Goal: Information Seeking & Learning: Learn about a topic

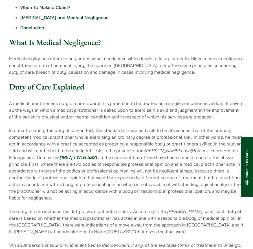
scroll to position [310, 0]
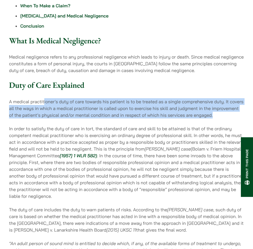
drag, startPoint x: 45, startPoint y: 100, endPoint x: 214, endPoint y: 115, distance: 170.4
click at [214, 115] on p "A medical practitioner’s duty of care towards his patient is to be treated as a…" at bounding box center [126, 108] width 235 height 20
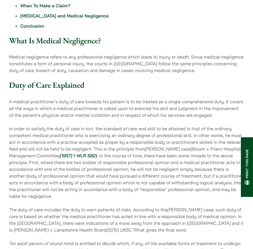
click at [214, 115] on p "A medical practitioner’s duty of care towards his patient is to be treated as a…" at bounding box center [126, 108] width 235 height 20
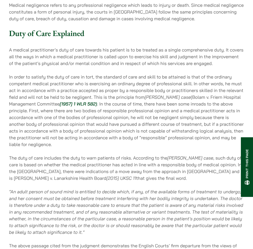
scroll to position [366, 0]
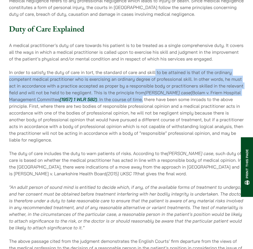
drag, startPoint x: 155, startPoint y: 74, endPoint x: 144, endPoint y: 97, distance: 25.3
click at [144, 97] on p "In order to satisfy the duty of care in tort, the standard of care and skill to…" at bounding box center [126, 106] width 235 height 74
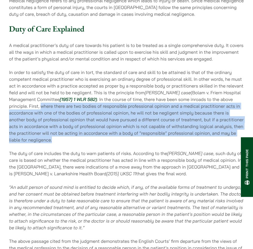
drag, startPoint x: 48, startPoint y: 107, endPoint x: 83, endPoint y: 140, distance: 48.3
click at [83, 140] on p "In order to satisfy the duty of care in tort, the standard of care and skill to…" at bounding box center [126, 106] width 235 height 74
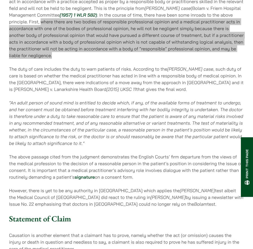
scroll to position [479, 0]
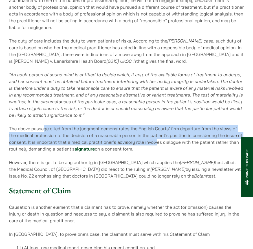
drag, startPoint x: 45, startPoint y: 130, endPoint x: 158, endPoint y: 143, distance: 114.4
click at [158, 143] on p "The above passage cited from the judgment demonstrates the English Courts’ firm…" at bounding box center [126, 138] width 235 height 27
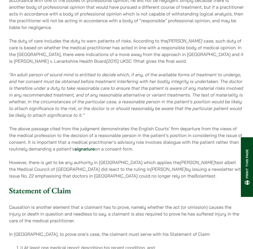
click at [141, 150] on p "The above passage cited from the judgment demonstrates the English Courts’ firm…" at bounding box center [126, 138] width 235 height 27
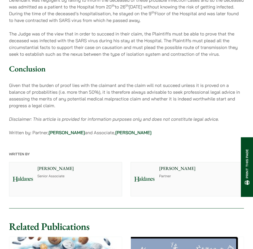
scroll to position [1071, 0]
